Goal: Information Seeking & Learning: Compare options

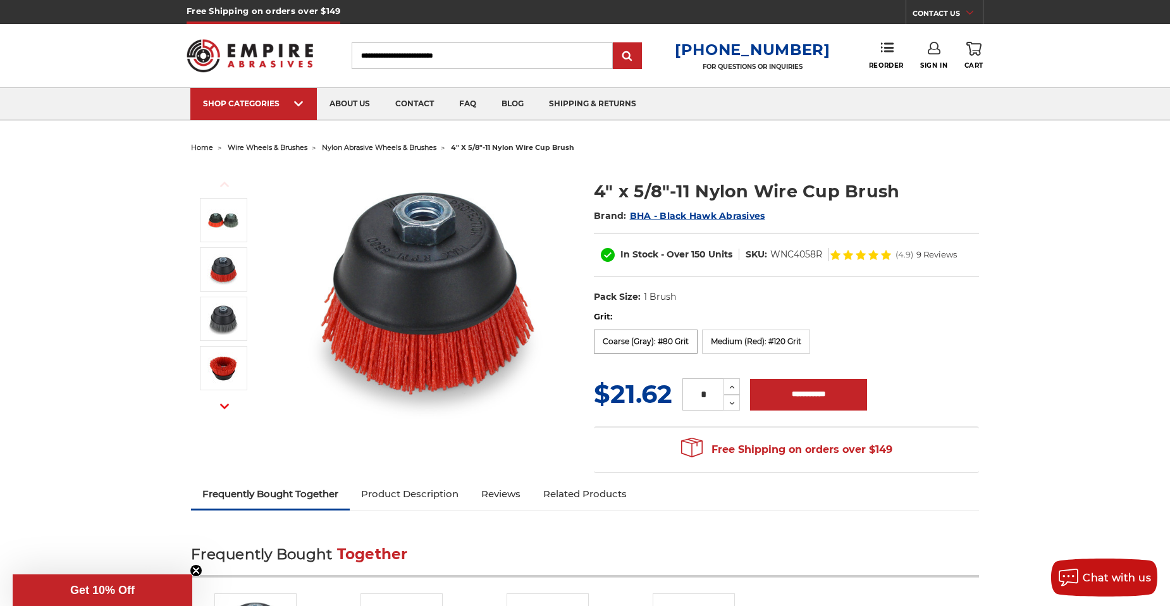
click at [637, 354] on div "Grit: Coarse (Gray): #80 Grit Medium (Red): #120 Grit Fine (Blue): #240 Grit" at bounding box center [786, 334] width 385 height 47
click at [640, 343] on label "Coarse (Gray): #80 Grit" at bounding box center [646, 341] width 104 height 24
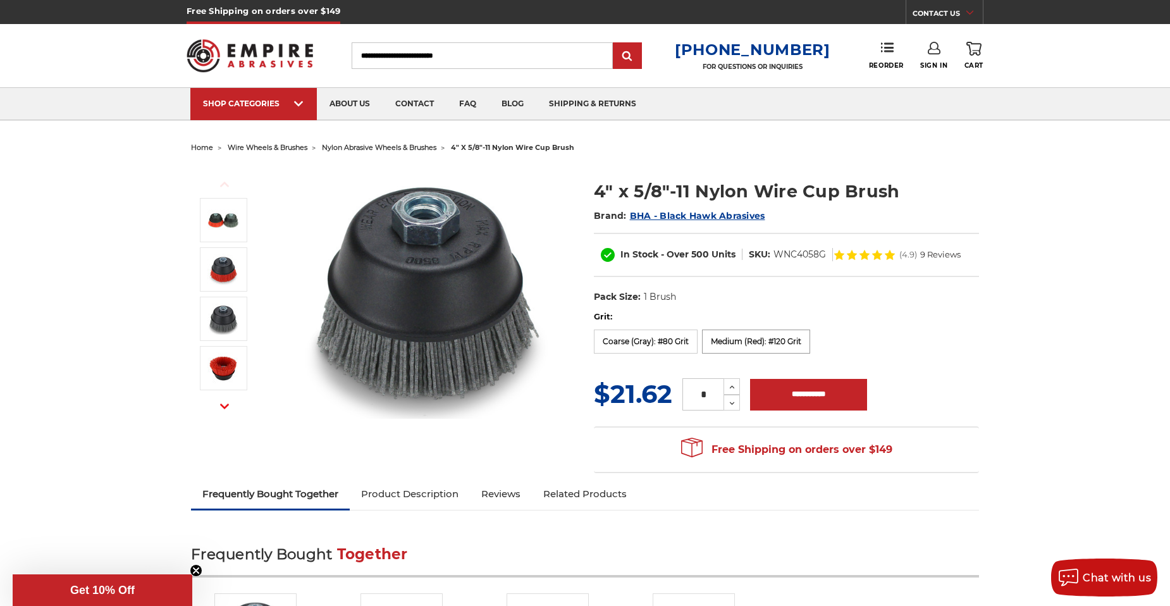
click at [726, 343] on label "Medium (Red): #120 Grit" at bounding box center [756, 341] width 108 height 24
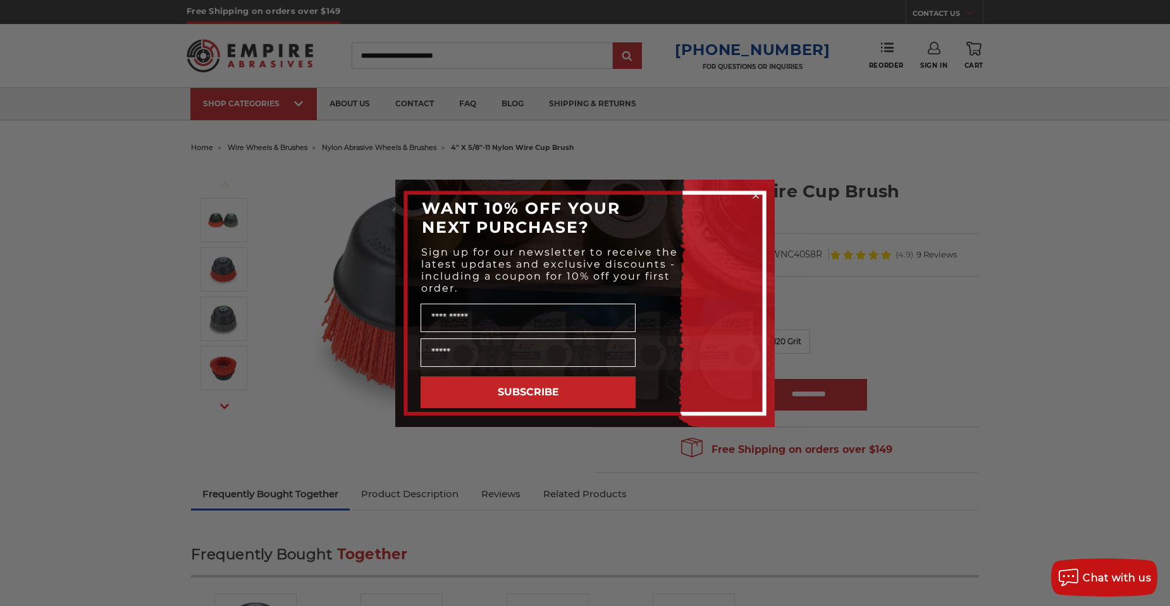
click at [757, 195] on circle "Close dialog" at bounding box center [756, 195] width 12 height 12
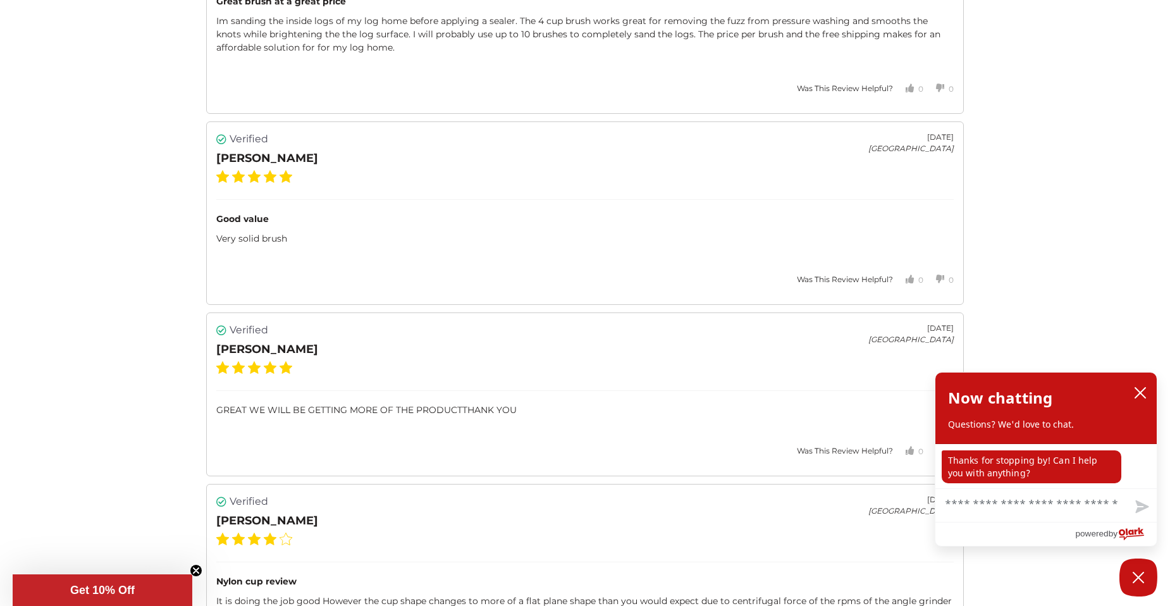
scroll to position [3731, 0]
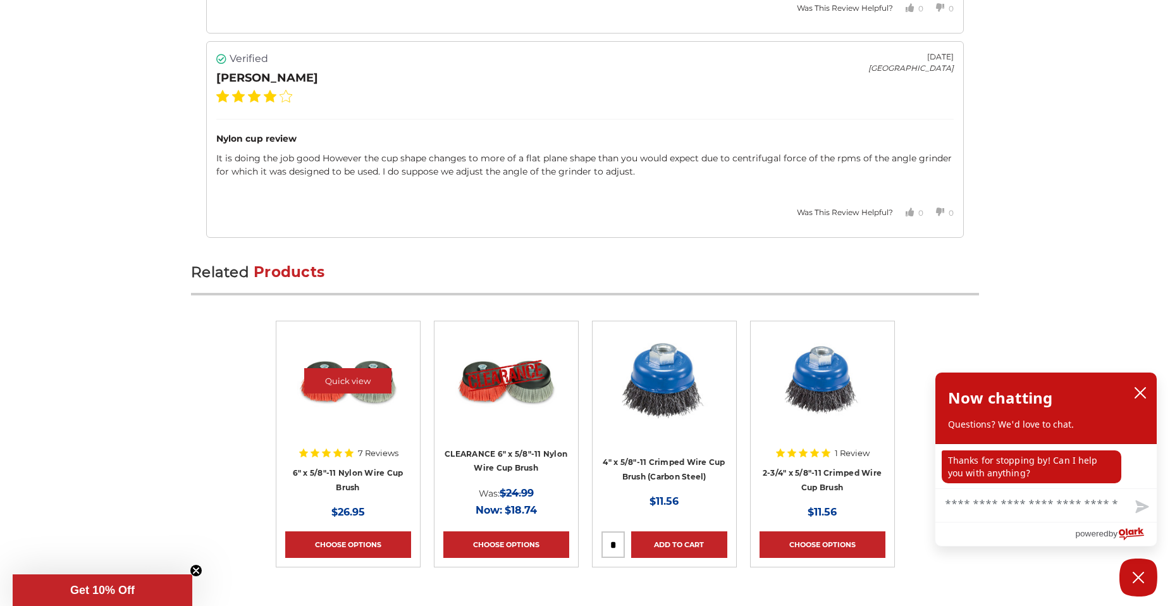
click at [352, 400] on img at bounding box center [347, 380] width 101 height 101
